Goal: Task Accomplishment & Management: Use online tool/utility

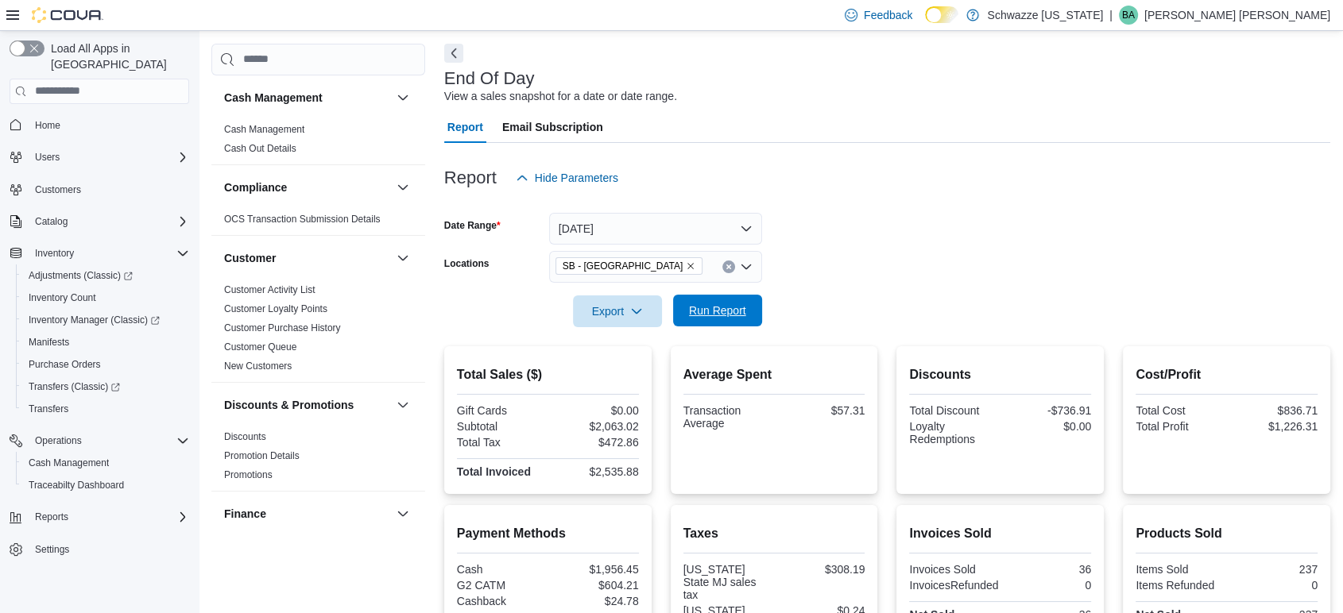
scroll to position [876, 0]
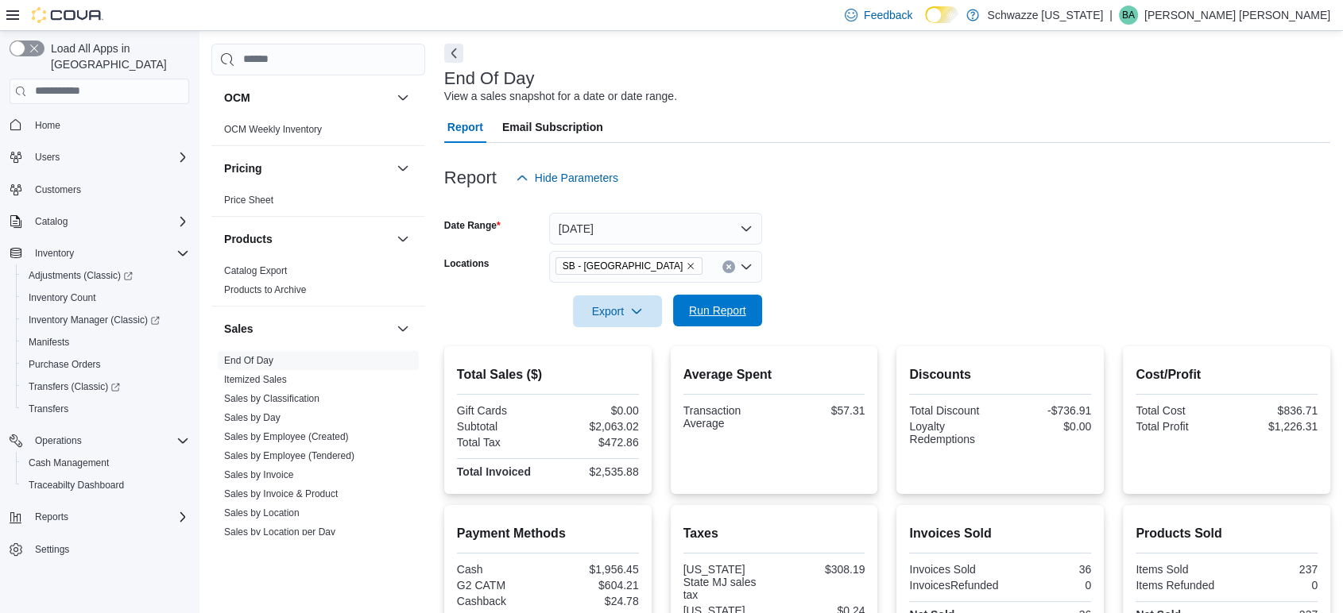
click at [740, 308] on span "Run Report" at bounding box center [717, 311] width 57 height 16
click at [733, 304] on span "Run Report" at bounding box center [717, 311] width 57 height 16
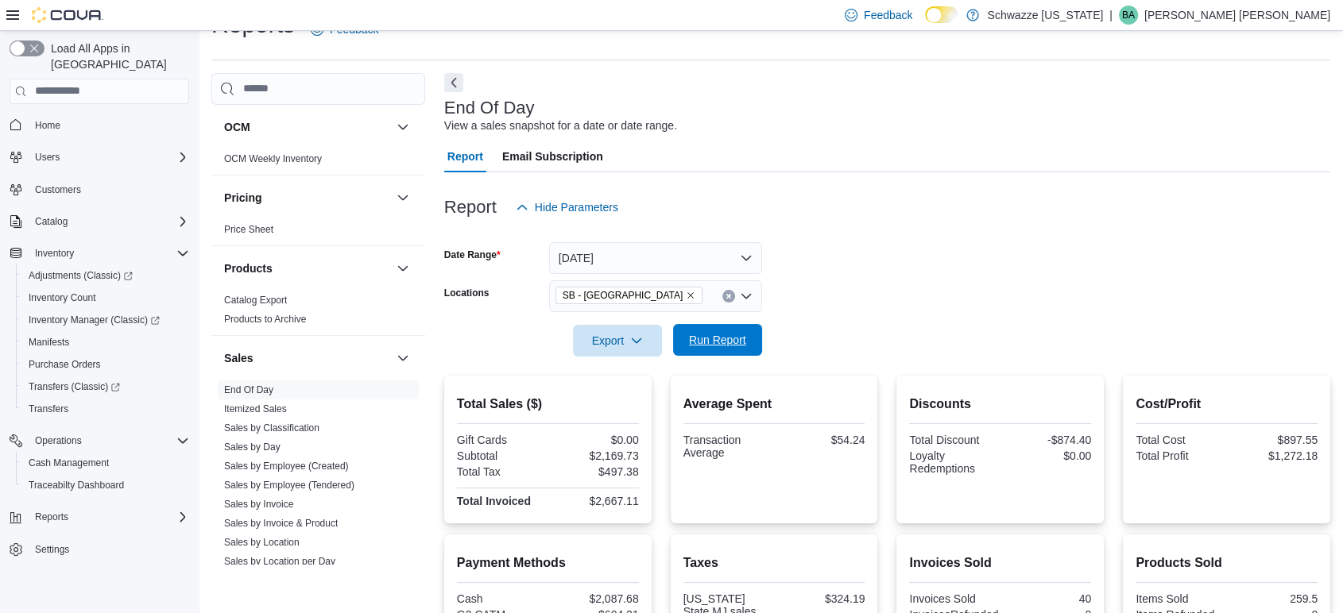
scroll to position [0, 0]
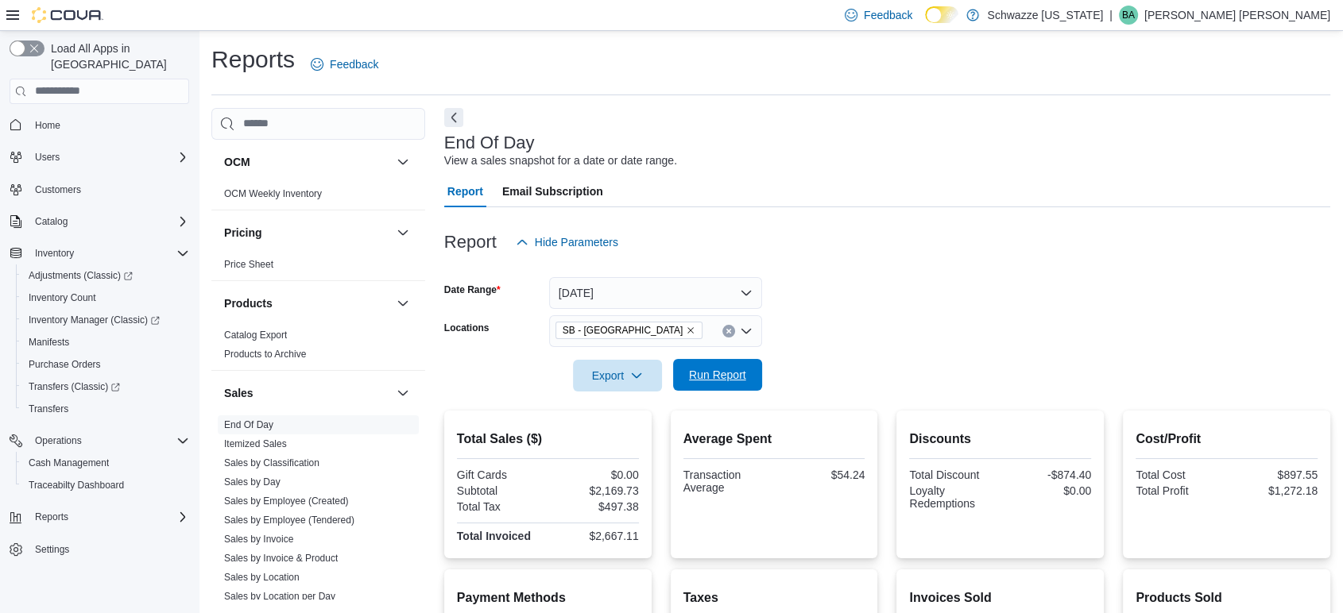
drag, startPoint x: 711, startPoint y: 374, endPoint x: 741, endPoint y: 369, distance: 30.6
click at [711, 374] on span "Run Report" at bounding box center [717, 375] width 57 height 16
click at [730, 373] on span "Run Report" at bounding box center [717, 375] width 57 height 16
click at [727, 377] on span "Run Report" at bounding box center [717, 375] width 57 height 16
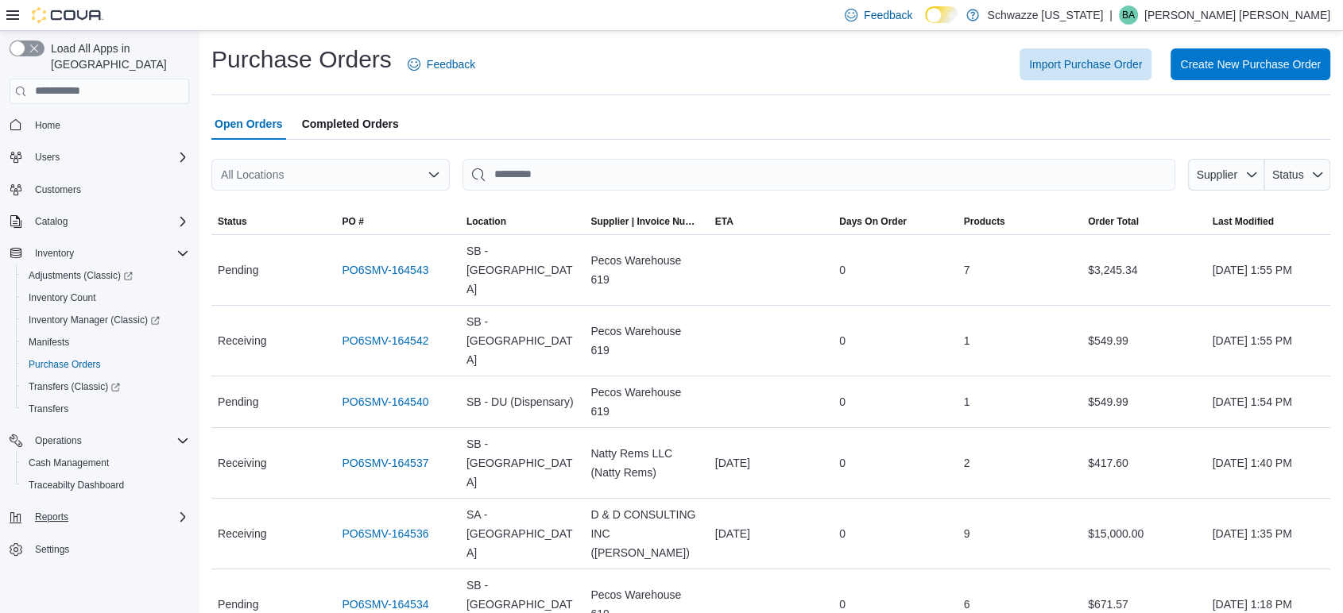
click at [92, 508] on div "Reports" at bounding box center [109, 517] width 161 height 19
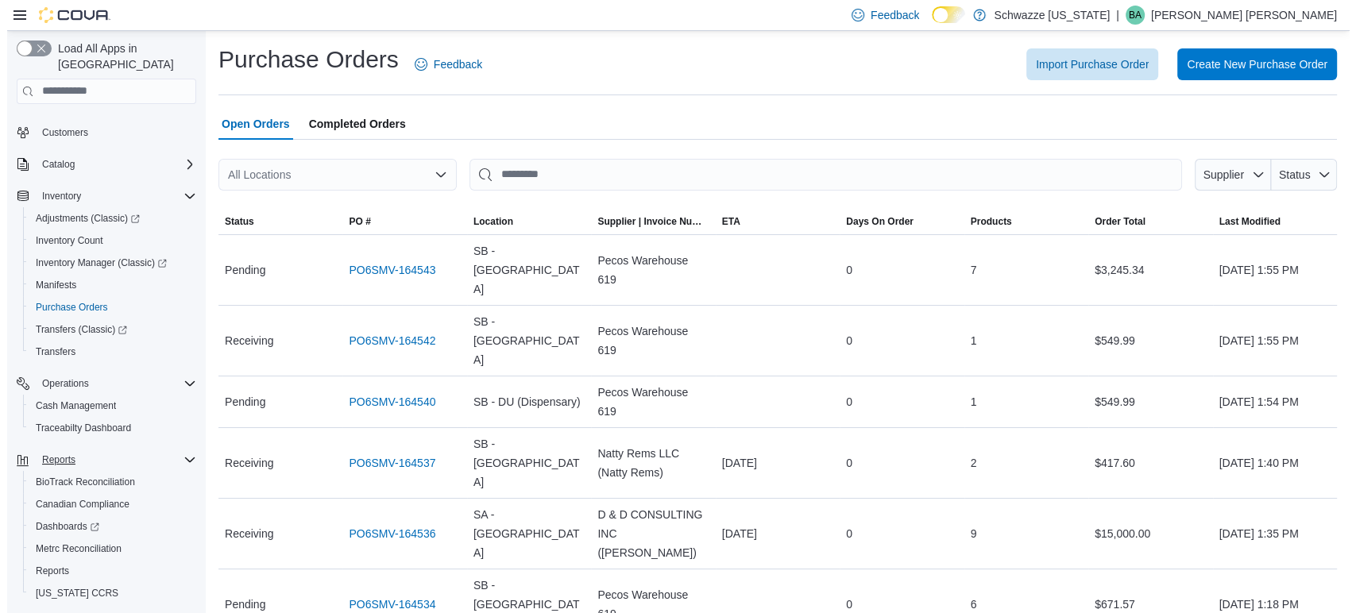
scroll to position [83, 0]
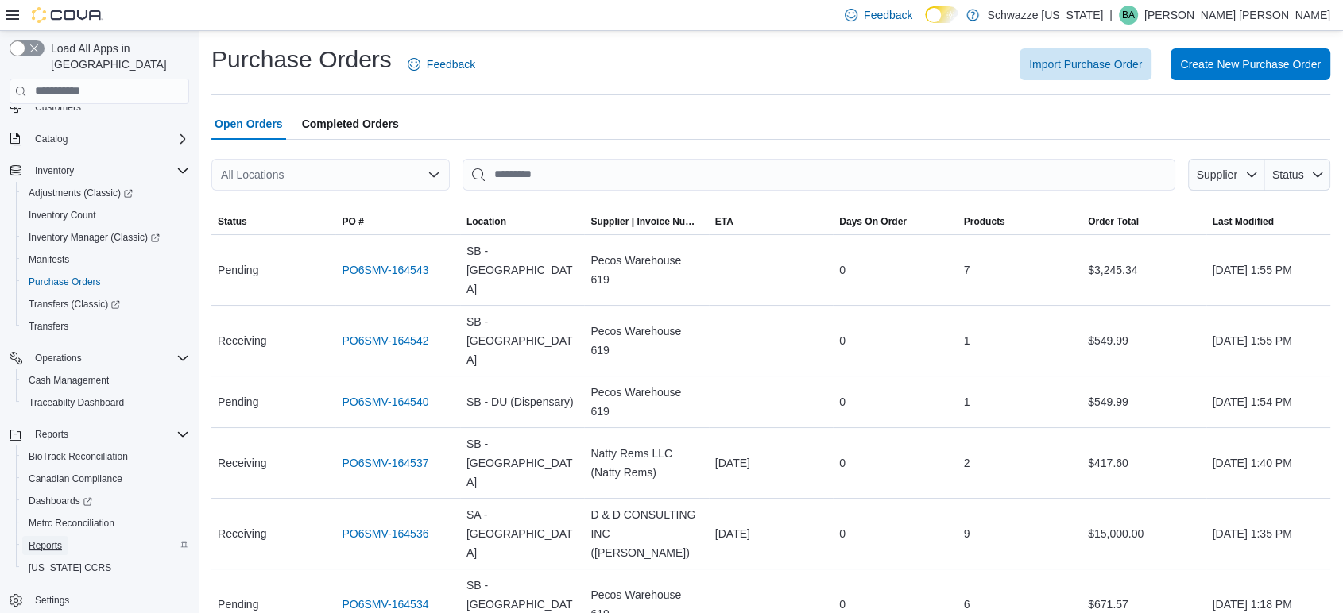
click at [44, 540] on span "Reports" at bounding box center [45, 546] width 33 height 13
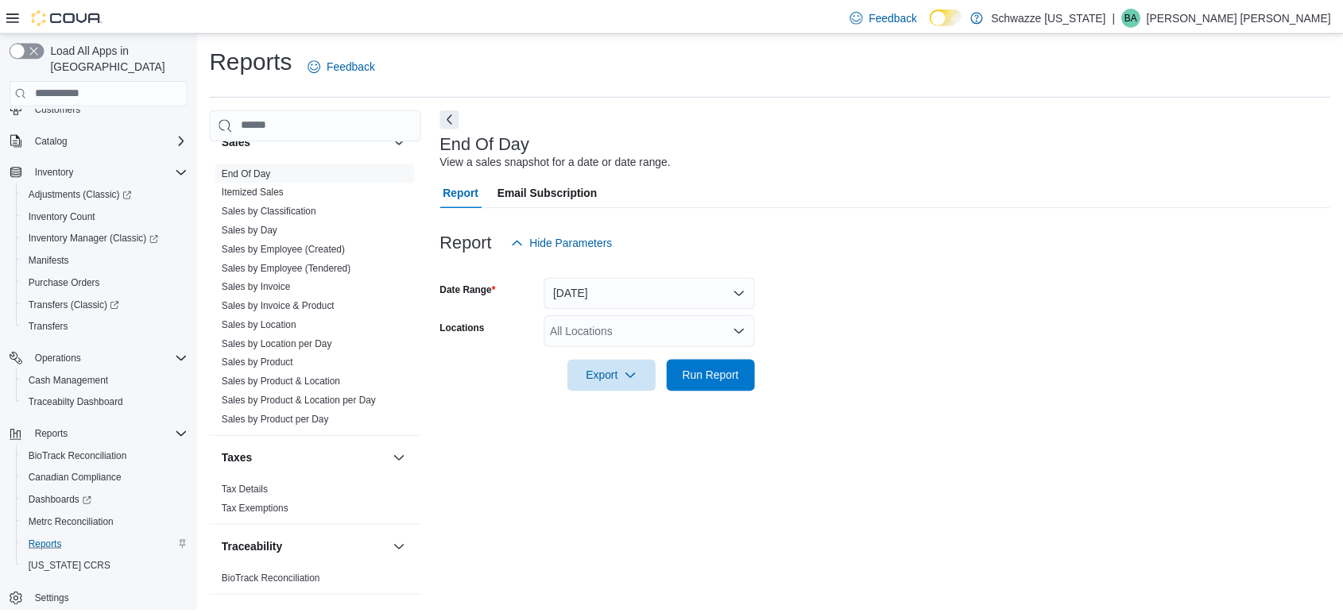
scroll to position [1141, 0]
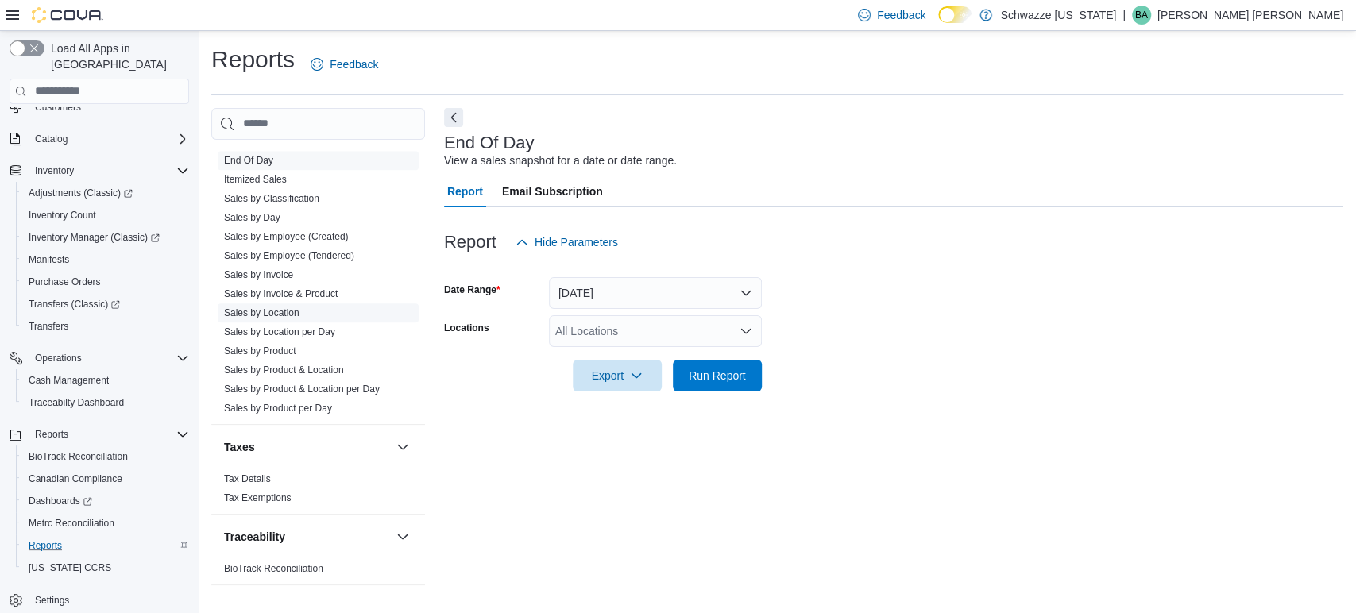
click at [268, 310] on link "Sales by Location" at bounding box center [261, 313] width 75 height 11
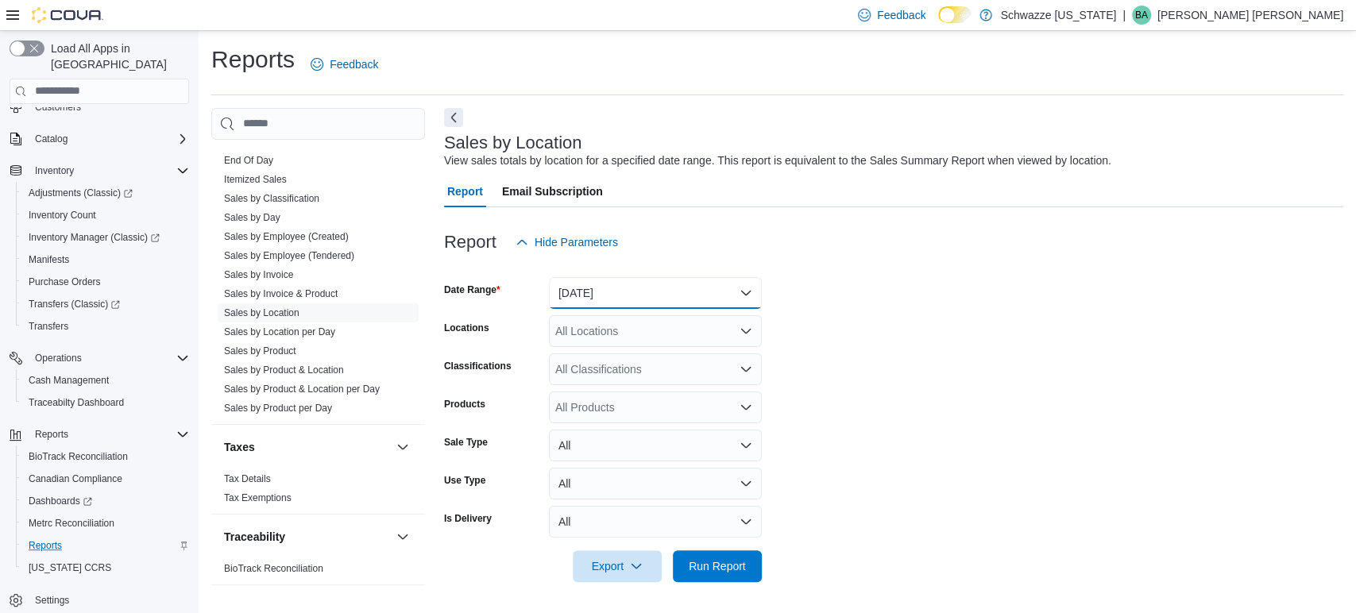
click at [597, 290] on button "Yesterday" at bounding box center [655, 293] width 213 height 32
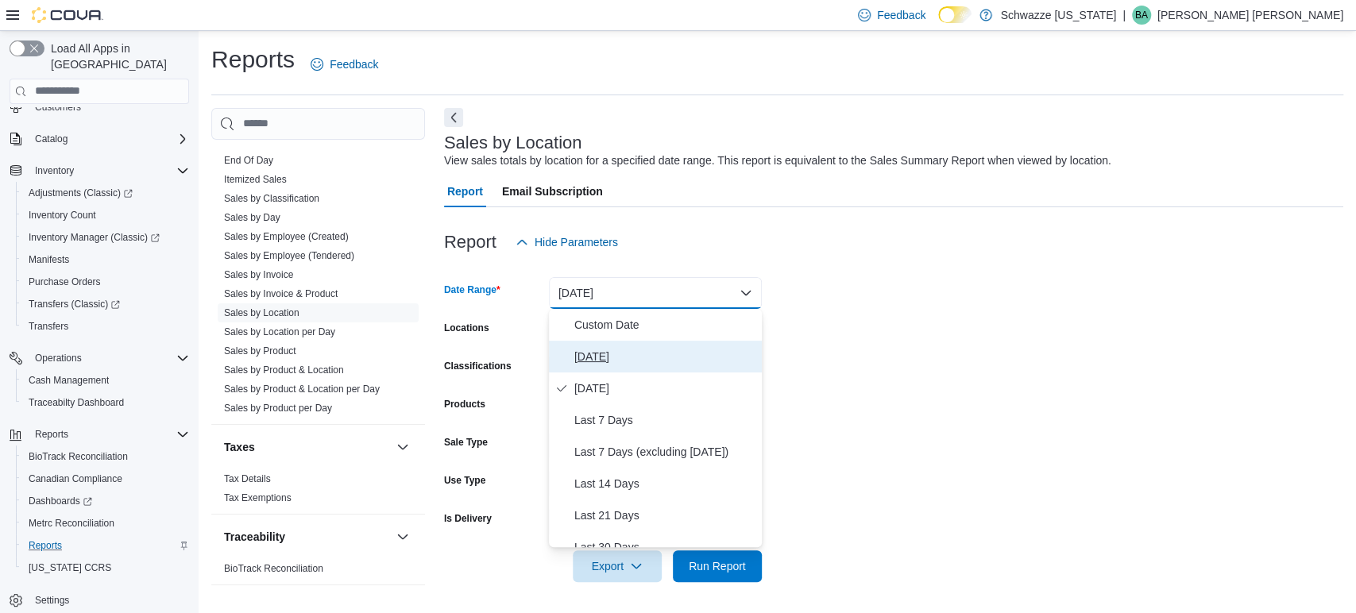
click at [603, 352] on span "[DATE]" at bounding box center [665, 356] width 181 height 19
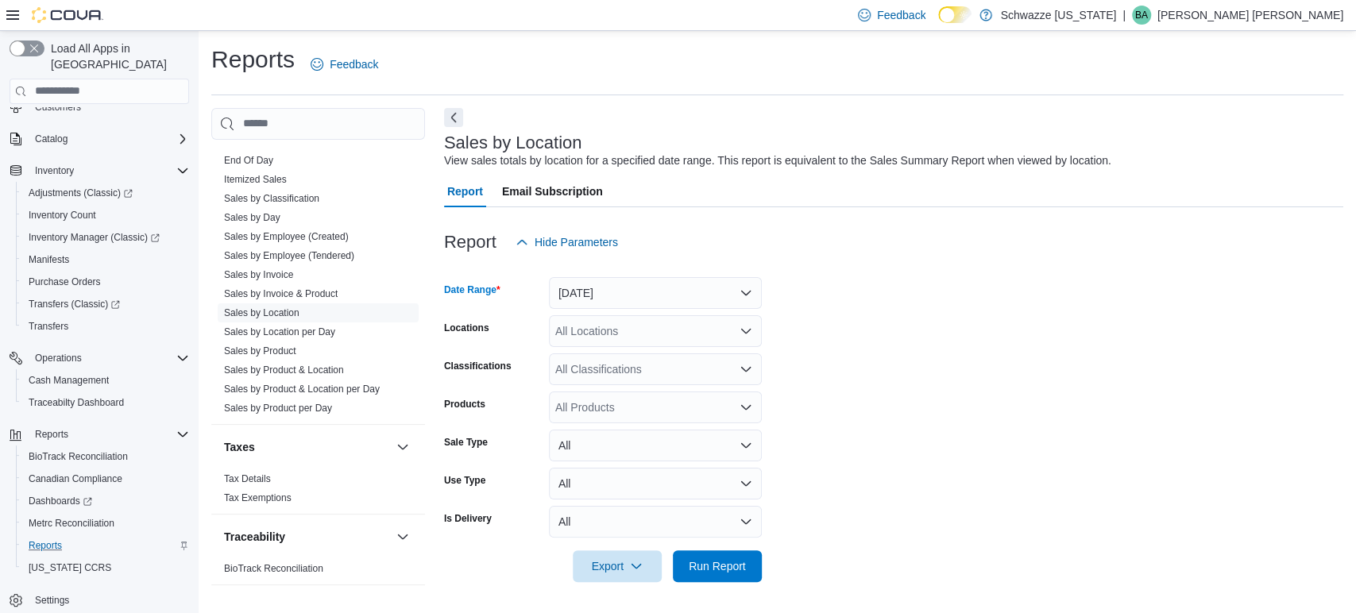
click at [608, 329] on div "All Locations" at bounding box center [655, 331] width 213 height 32
type input "***"
click at [633, 362] on span "SB - [GEOGRAPHIC_DATA]" at bounding box center [669, 358] width 141 height 16
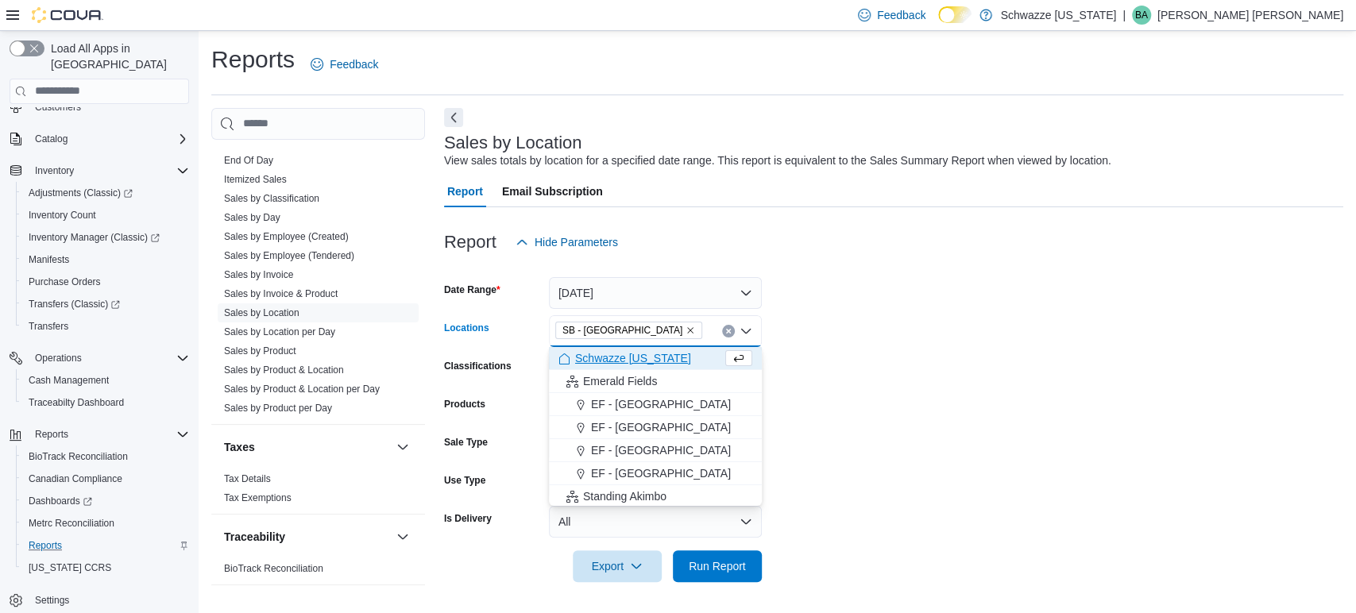
click at [1007, 305] on form "Date Range Today Locations SB - Pueblo West Combo box. Selected. SB - Pueblo We…" at bounding box center [893, 420] width 899 height 324
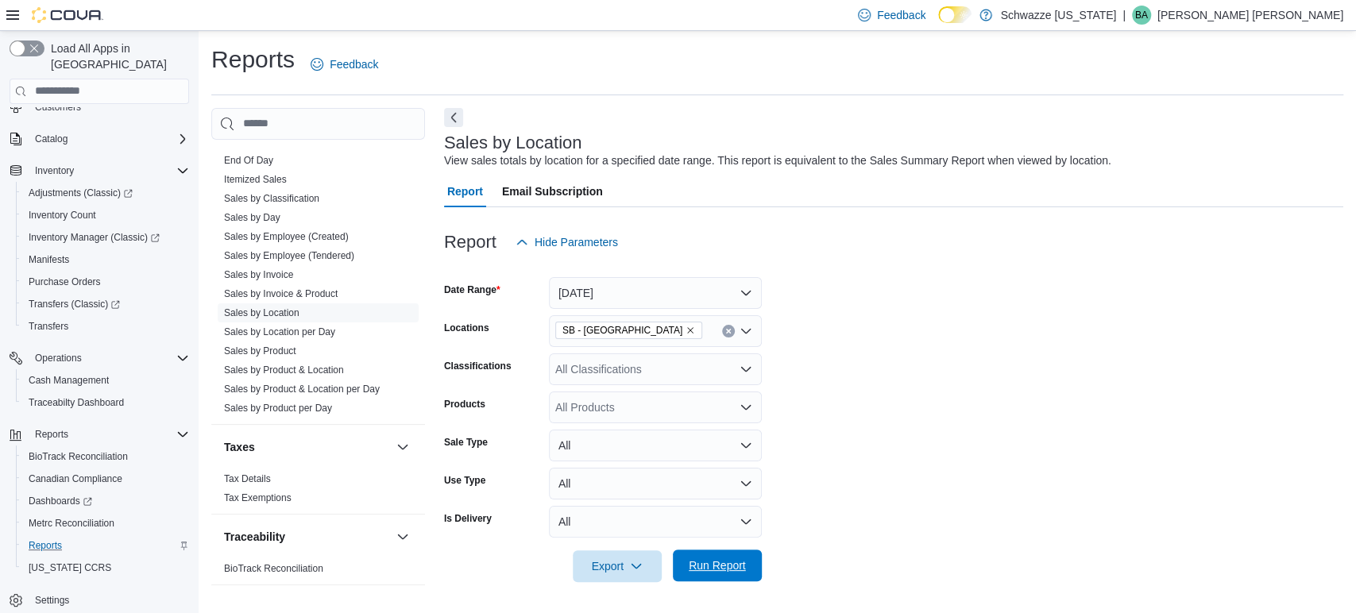
click at [719, 563] on span "Run Report" at bounding box center [717, 566] width 57 height 16
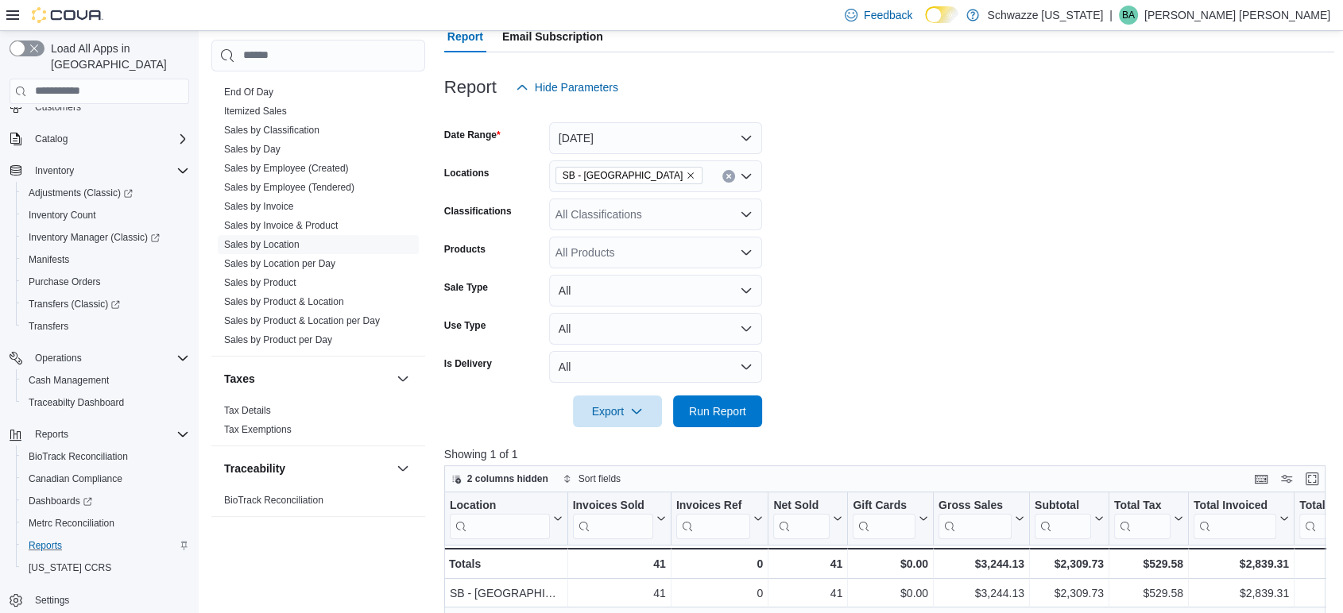
scroll to position [176, 0]
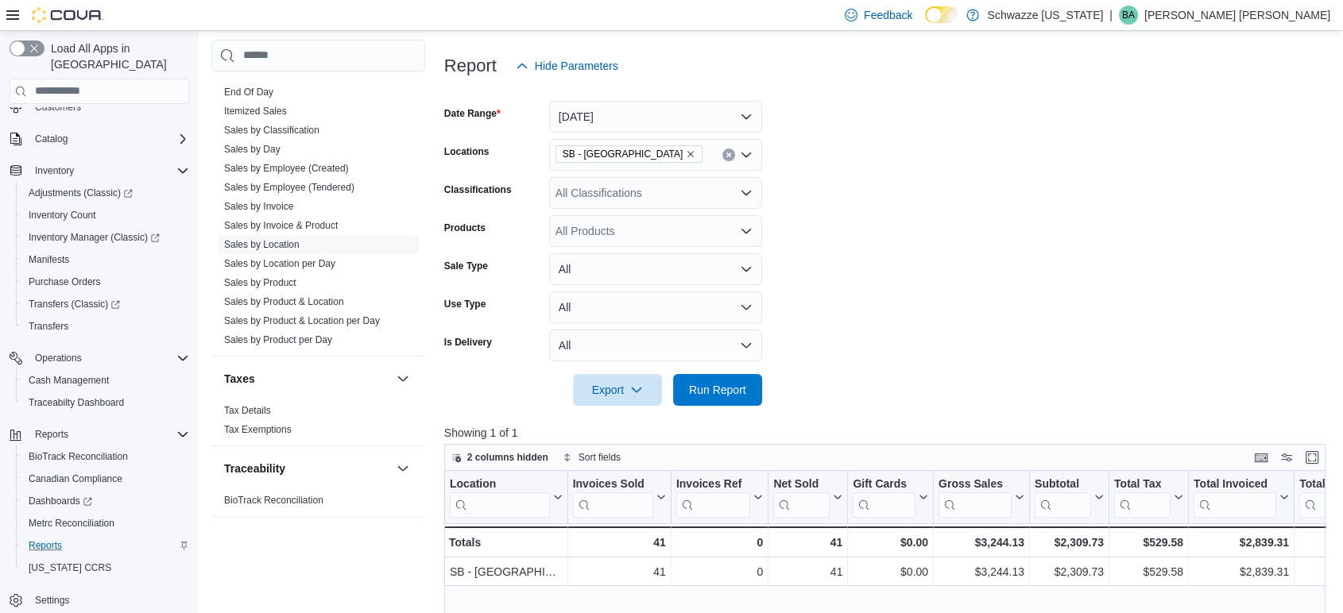
click at [725, 372] on div at bounding box center [889, 368] width 891 height 13
click at [725, 382] on span "Run Report" at bounding box center [717, 389] width 57 height 16
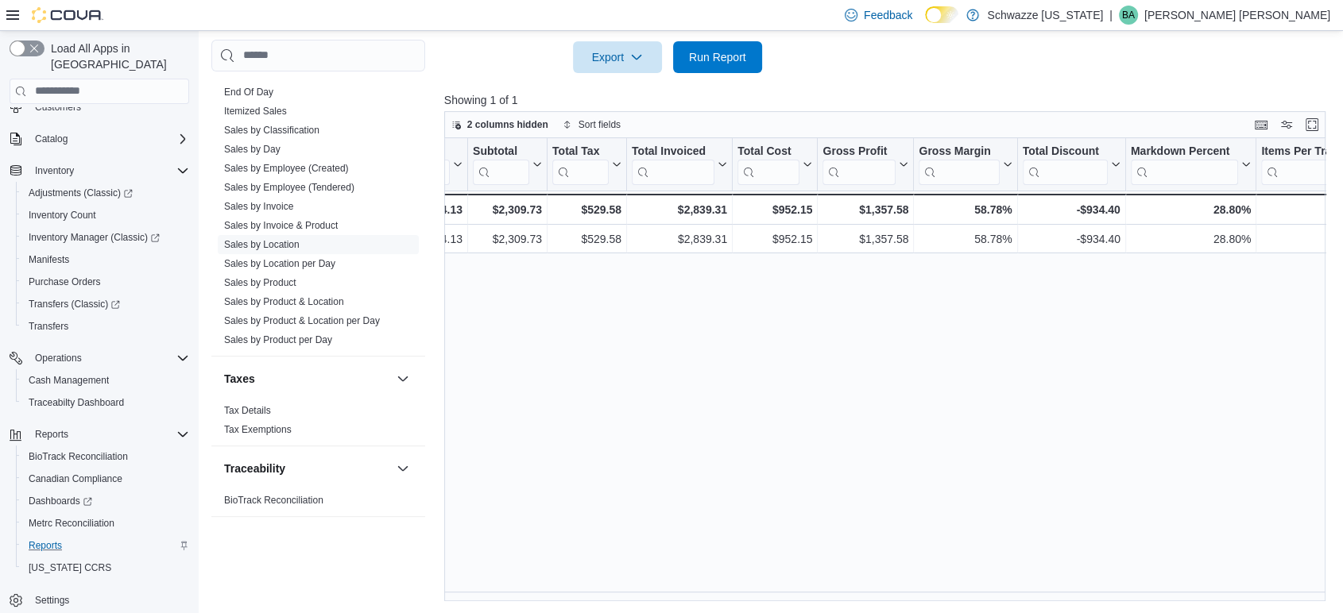
scroll to position [0, 567]
click at [733, 62] on span "Run Report" at bounding box center [717, 56] width 57 height 16
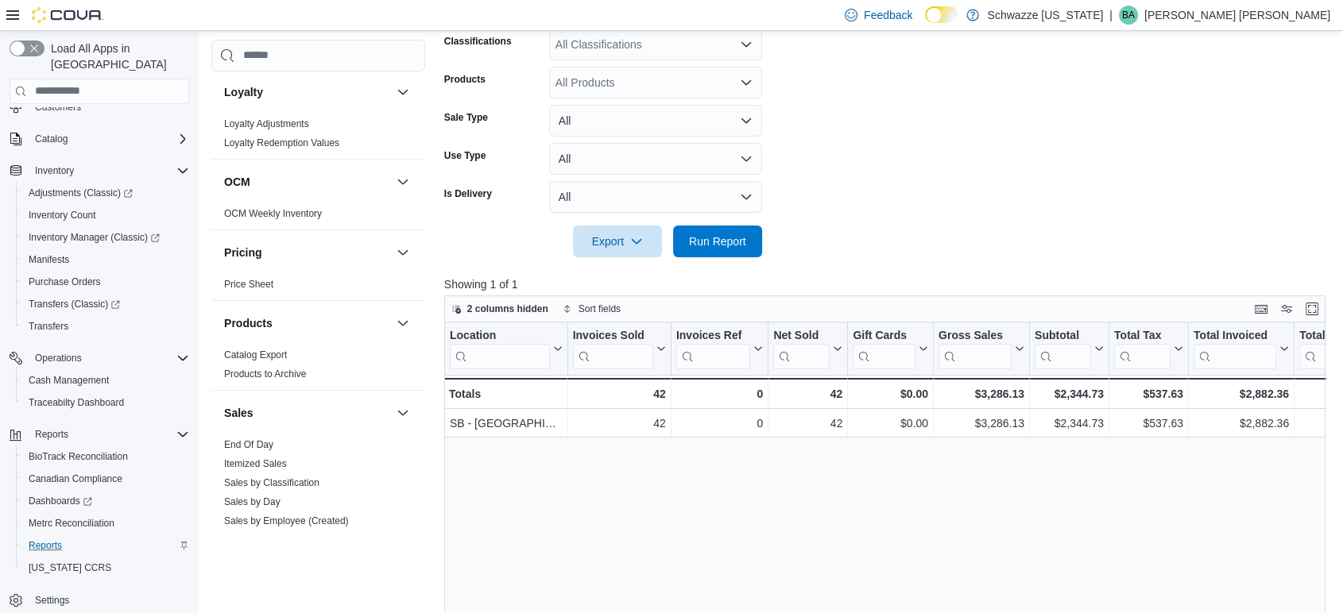
scroll to position [333, 0]
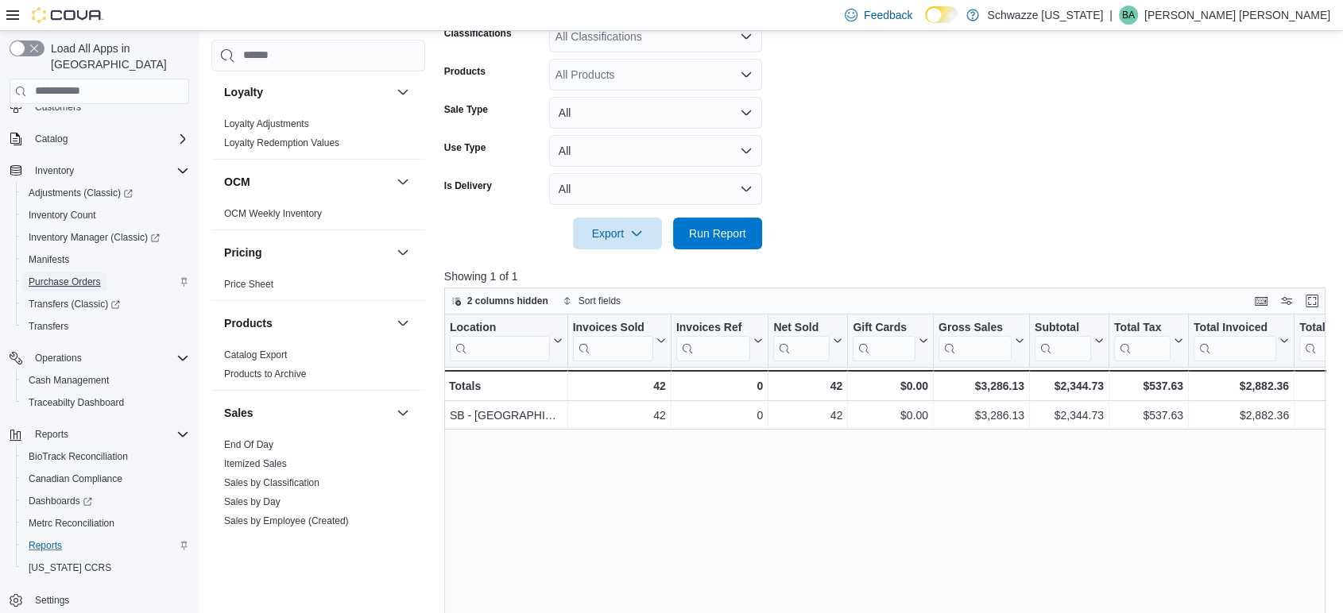
click at [75, 276] on span "Purchase Orders" at bounding box center [65, 282] width 72 height 13
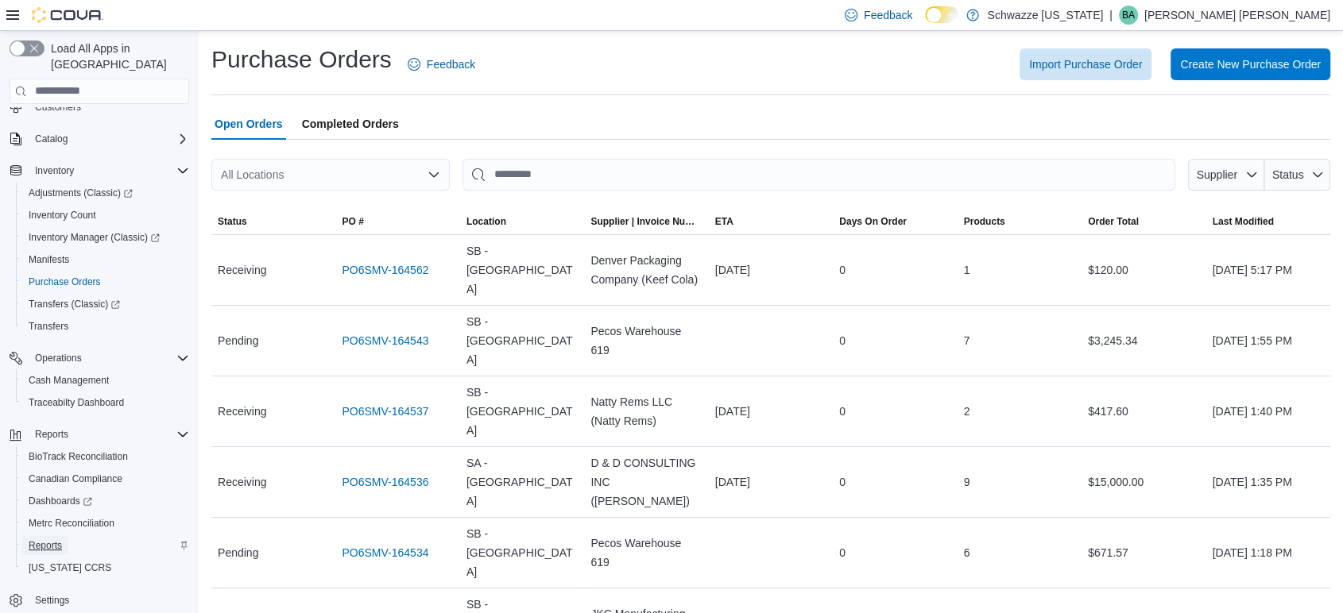
click at [50, 540] on span "Reports" at bounding box center [45, 546] width 33 height 13
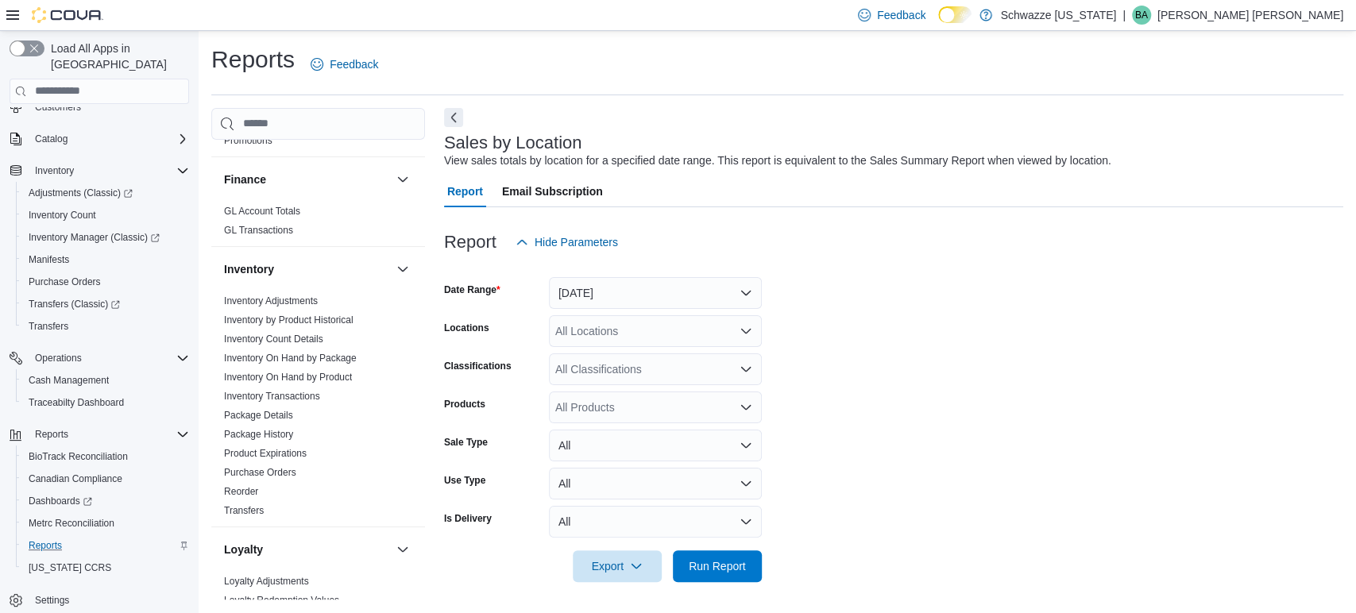
scroll to position [441, 0]
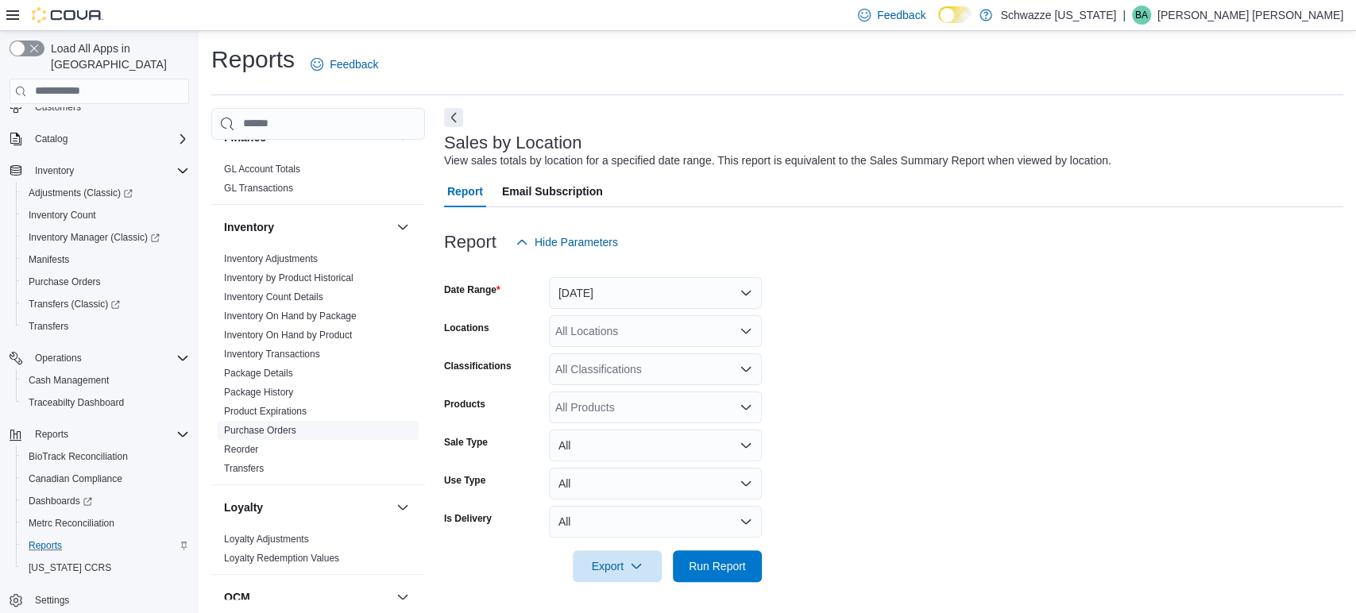
click at [245, 425] on link "Purchase Orders" at bounding box center [260, 430] width 72 height 11
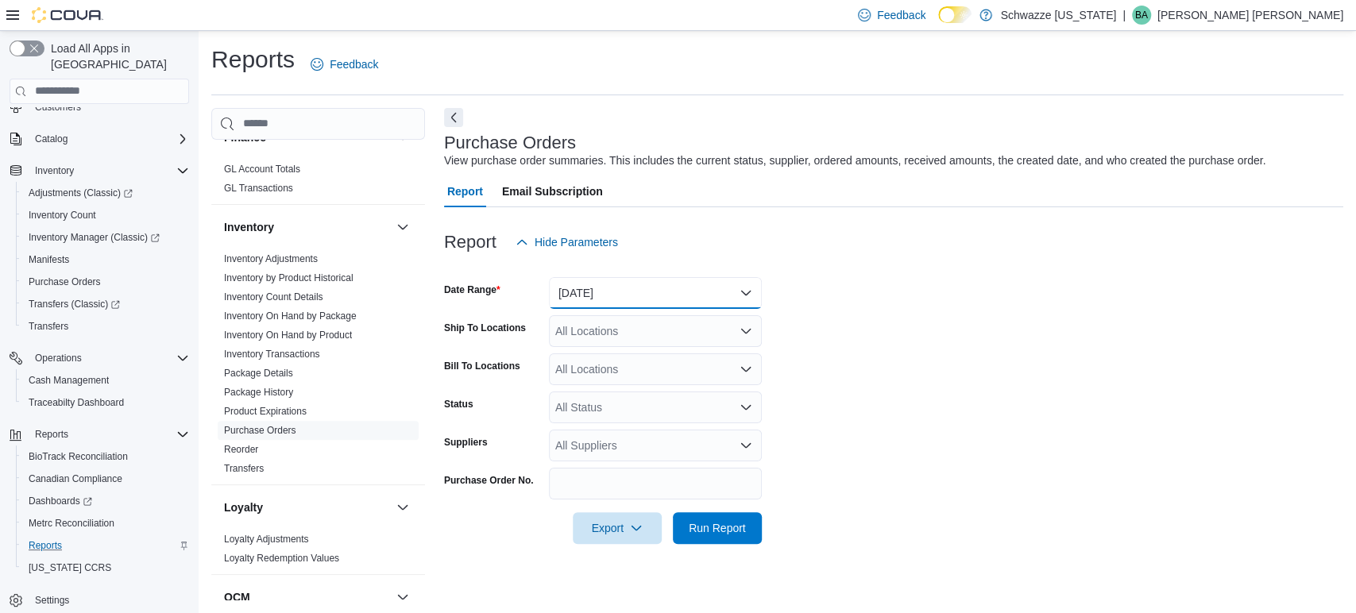
click at [643, 285] on button "Yesterday" at bounding box center [655, 293] width 213 height 32
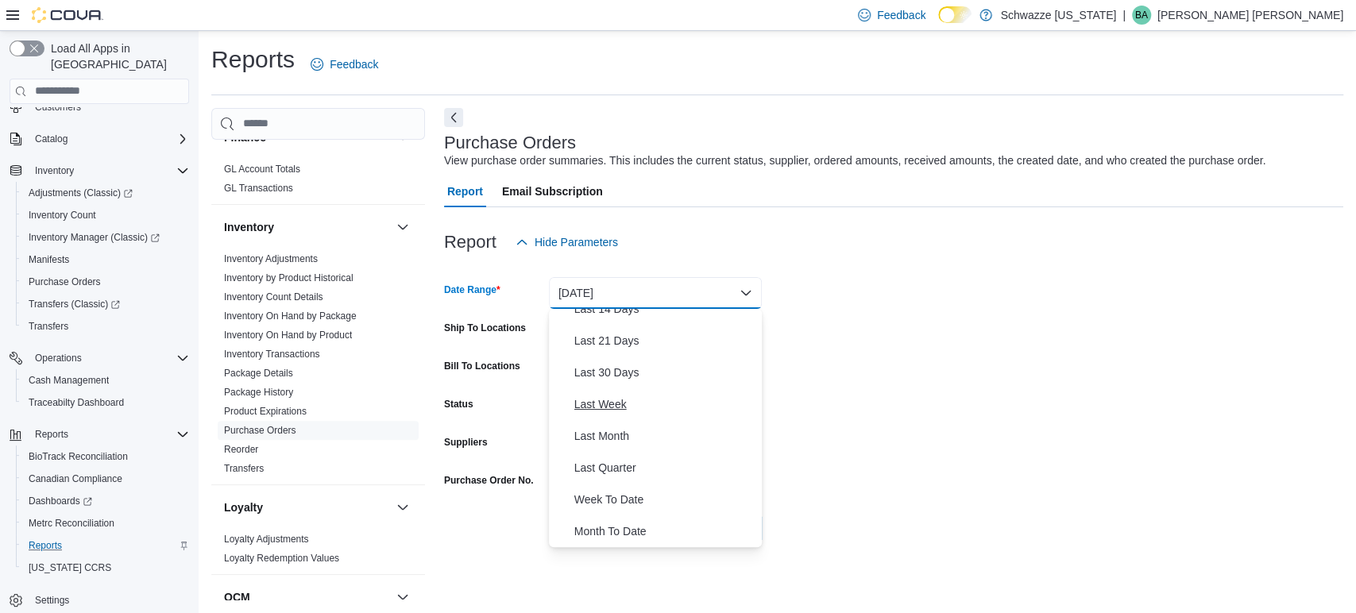
scroll to position [176, 0]
click at [608, 366] on span "Last 30 Days" at bounding box center [665, 371] width 181 height 19
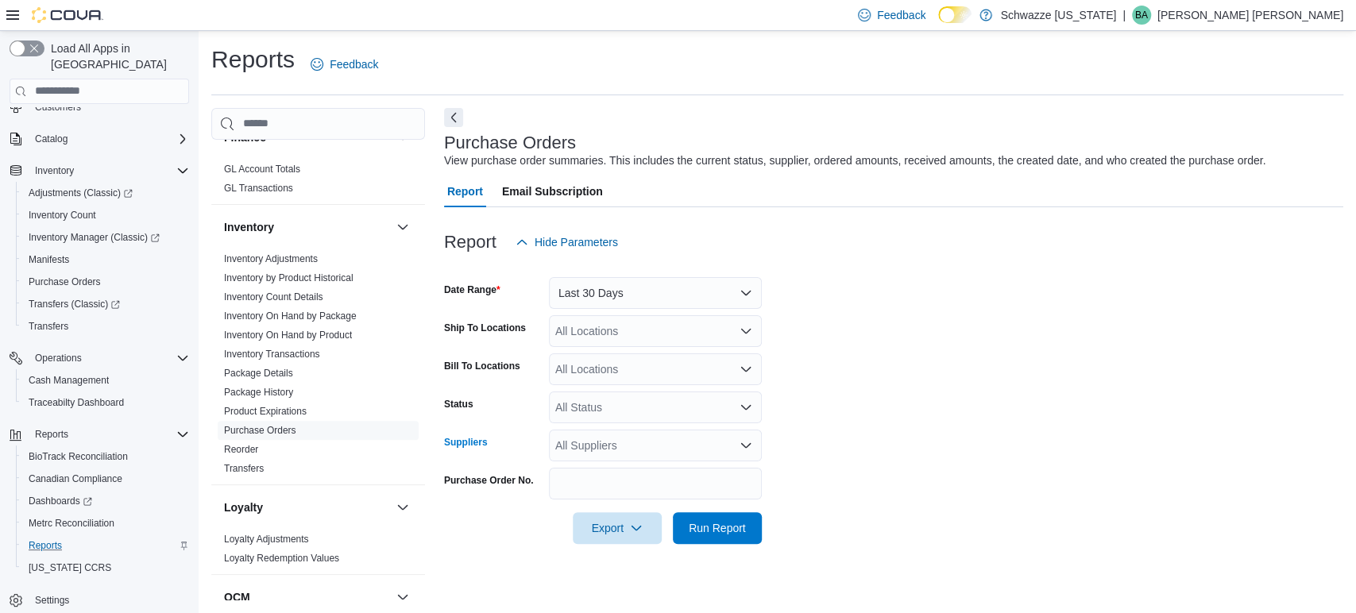
click at [594, 442] on div "All Suppliers" at bounding box center [655, 446] width 213 height 32
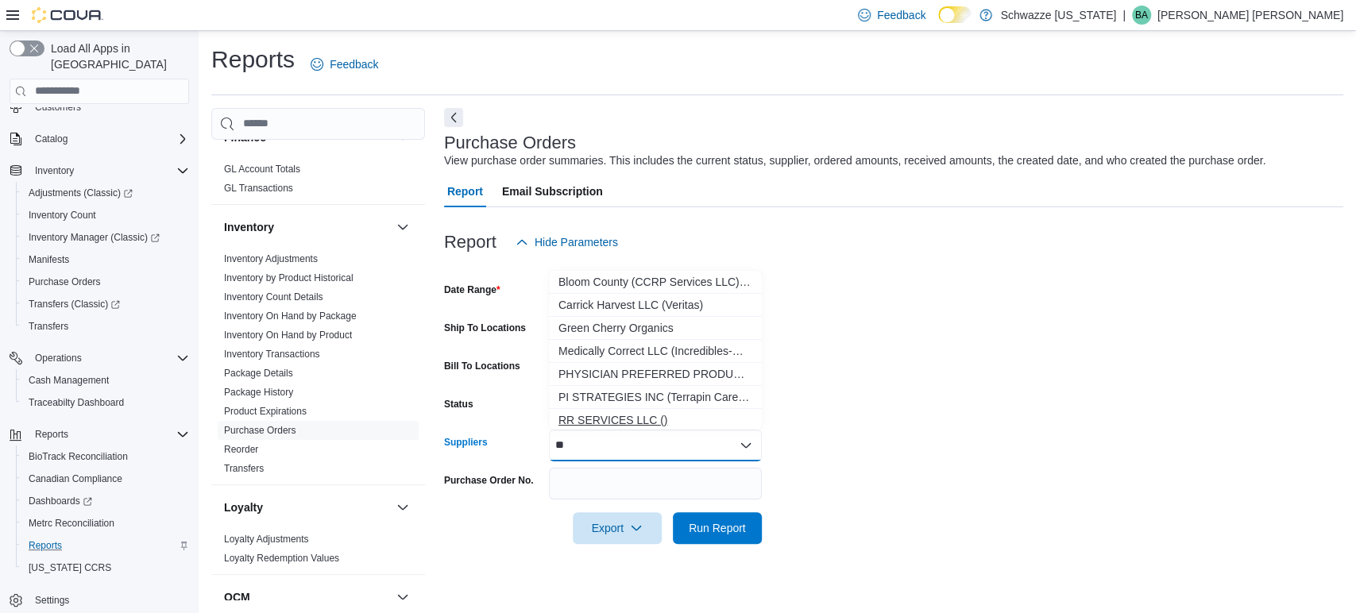
type input "**"
click at [604, 412] on span "RR SERVICES LLC ()" at bounding box center [656, 420] width 194 height 16
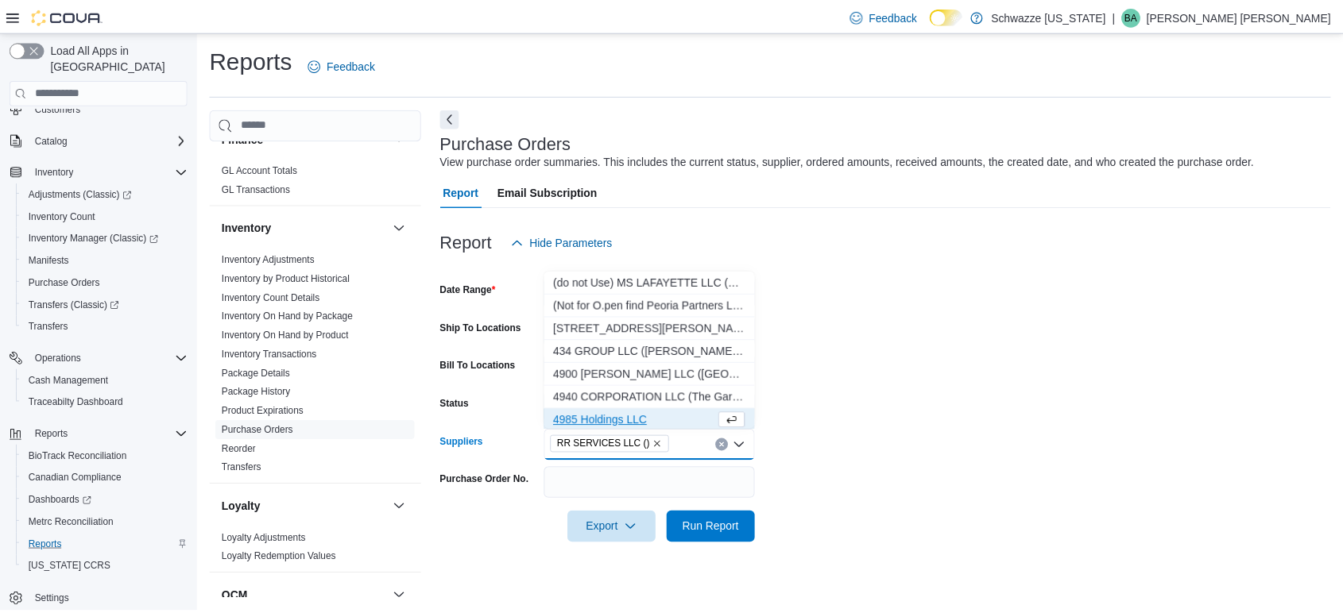
scroll to position [2, 0]
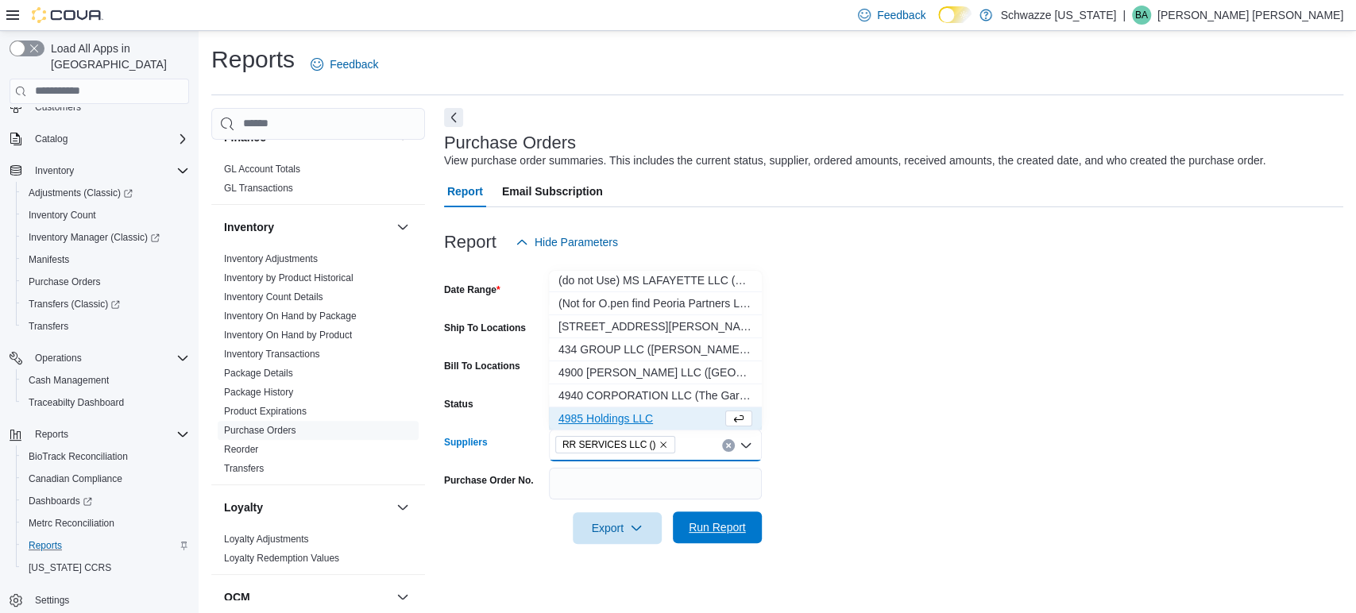
click at [739, 525] on span "Run Report" at bounding box center [717, 528] width 57 height 16
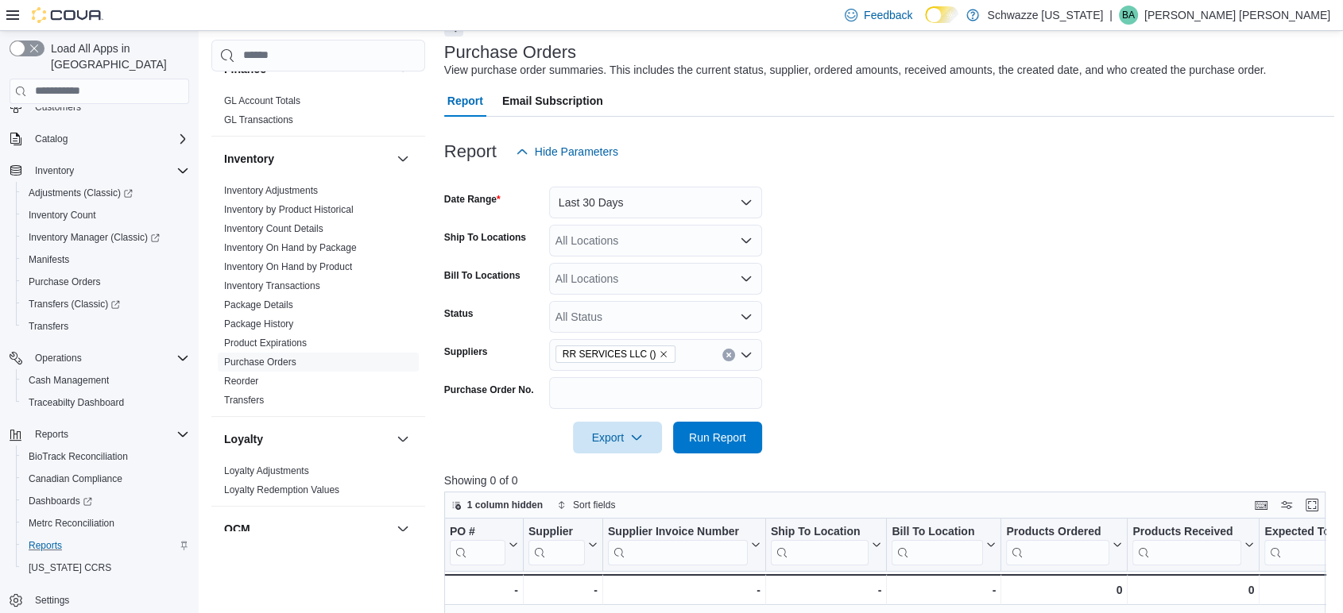
scroll to position [88, 0]
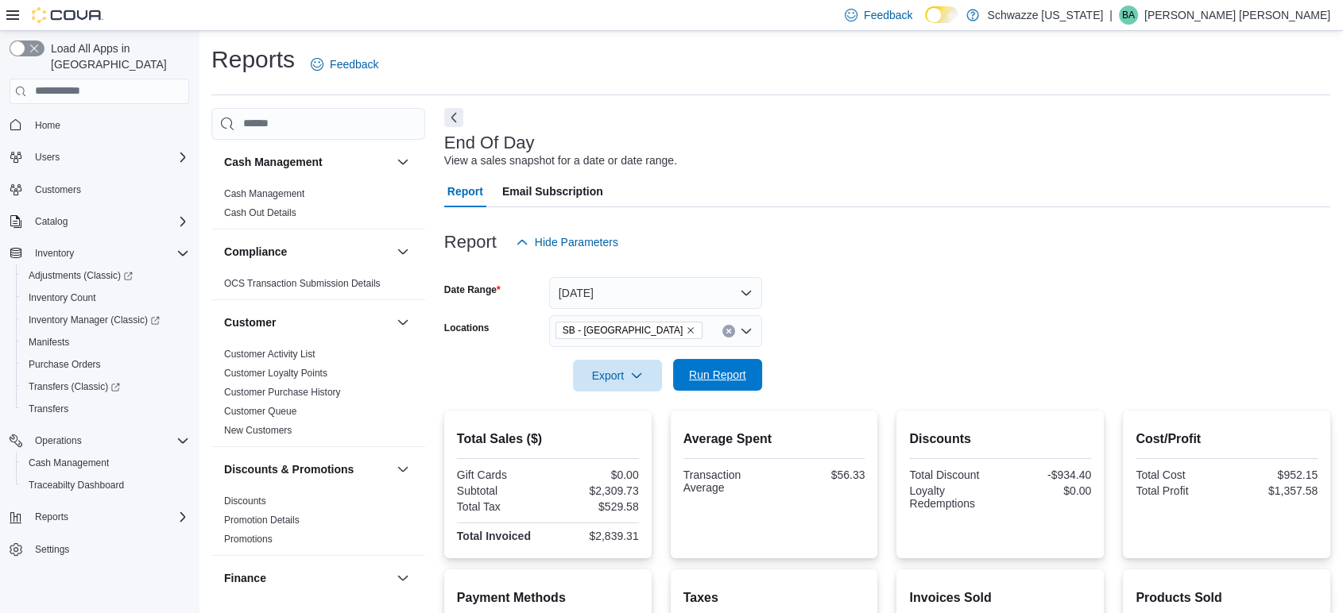
scroll to position [876, 0]
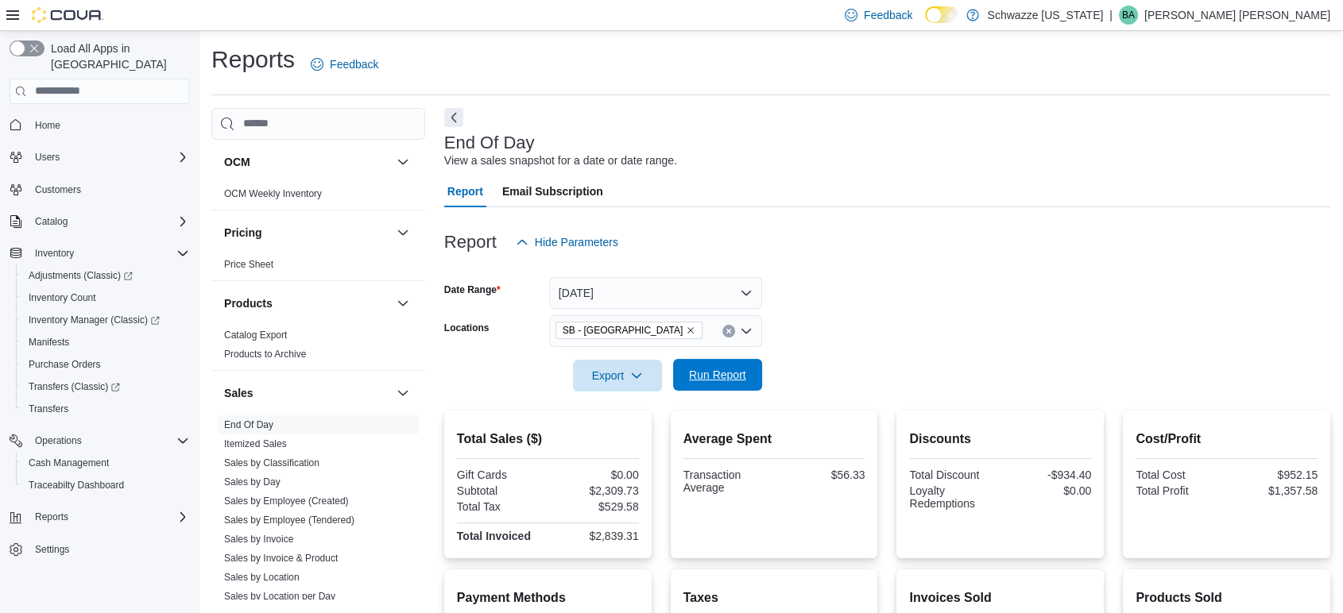
click at [733, 373] on span "Run Report" at bounding box center [717, 375] width 57 height 16
